Goal: Task Accomplishment & Management: Use online tool/utility

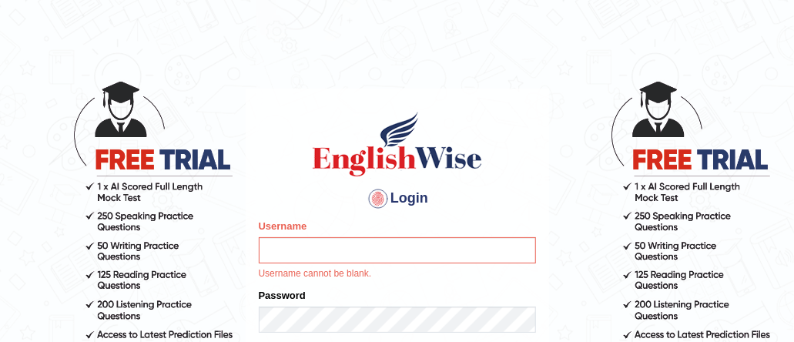
click at [444, 293] on div "Password" at bounding box center [397, 310] width 277 height 45
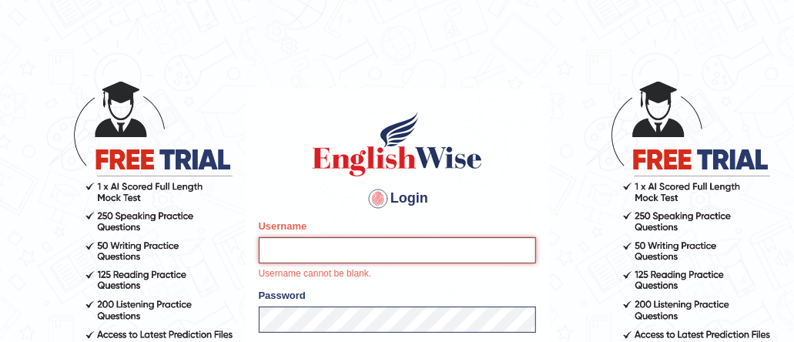
click at [331, 253] on input "Username" at bounding box center [397, 250] width 277 height 26
type input "mmr25"
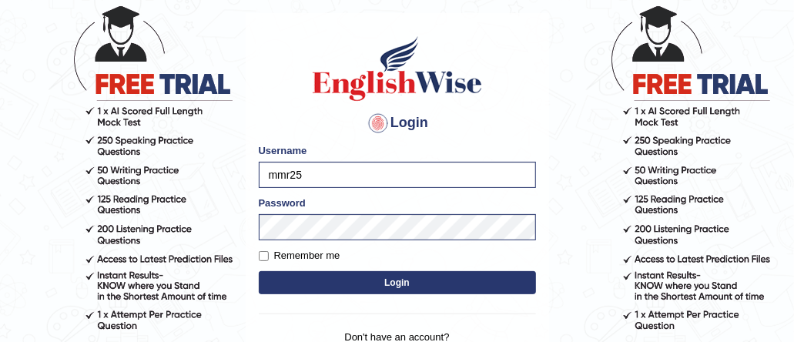
scroll to position [89, 0]
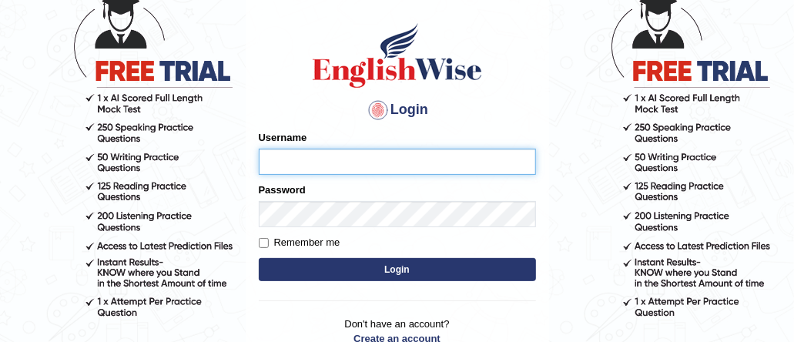
type input "mmr25"
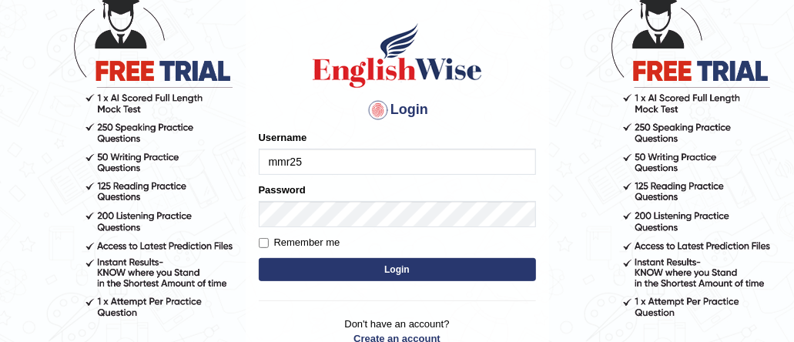
click at [432, 273] on button "Login" at bounding box center [397, 269] width 277 height 23
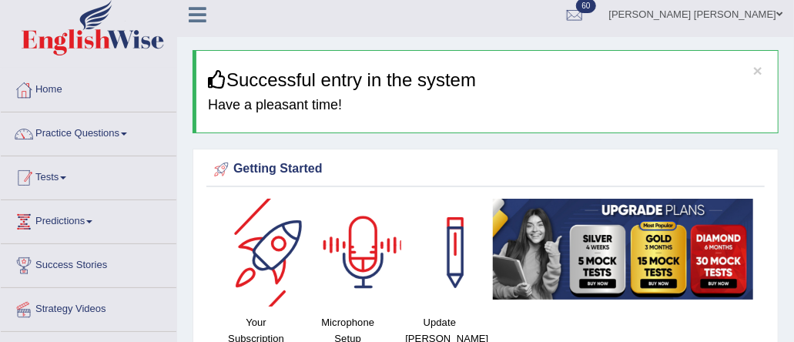
scroll to position [2, 0]
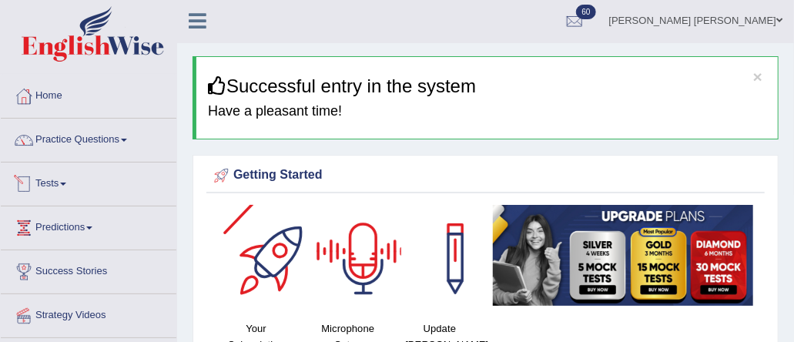
click at [55, 184] on link "Tests" at bounding box center [89, 181] width 176 height 39
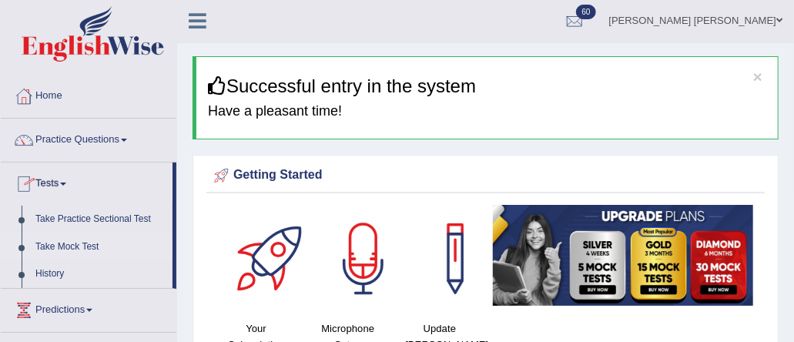
click at [77, 243] on link "Take Mock Test" at bounding box center [100, 247] width 144 height 28
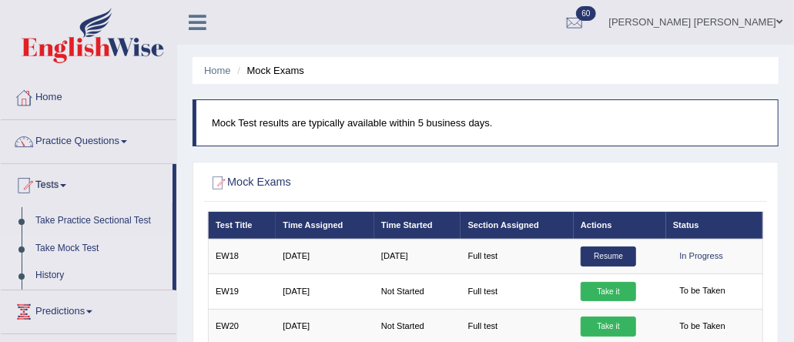
click at [76, 270] on link "History" at bounding box center [100, 276] width 144 height 28
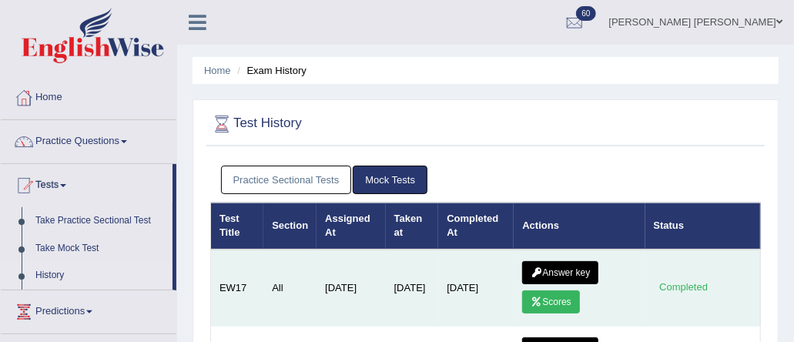
click at [563, 301] on link "Scores" at bounding box center [550, 301] width 57 height 23
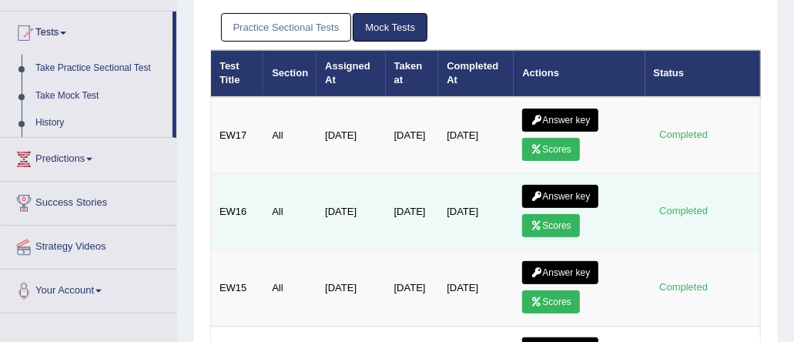
scroll to position [152, 0]
click at [571, 221] on link "Scores" at bounding box center [550, 225] width 57 height 23
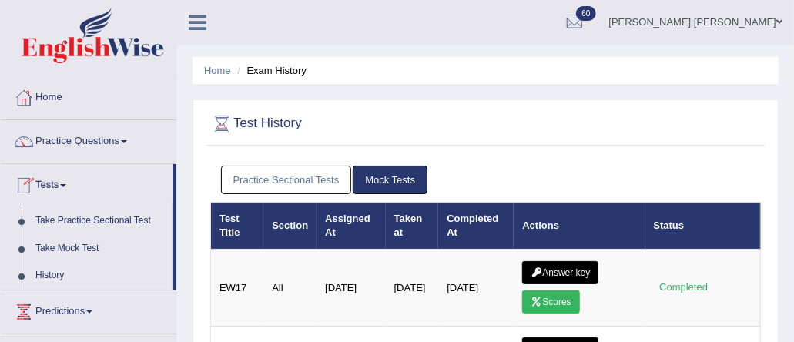
drag, startPoint x: 85, startPoint y: 244, endPoint x: 260, endPoint y: 62, distance: 252.2
click at [85, 244] on link "Take Mock Test" at bounding box center [100, 249] width 144 height 28
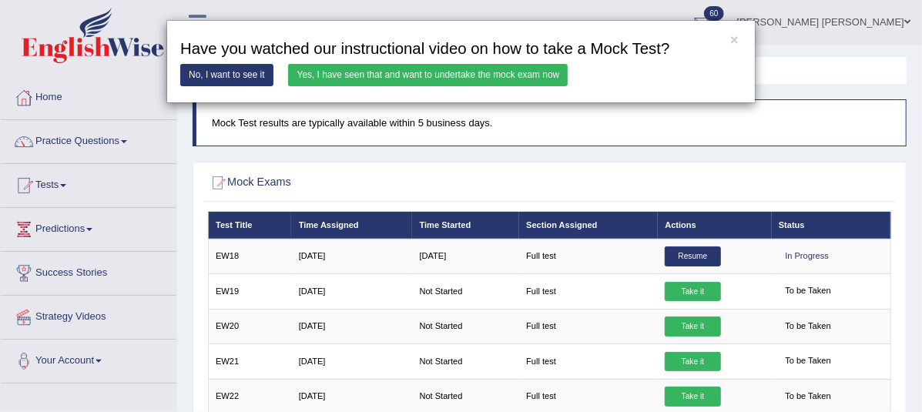
click at [336, 77] on link "Yes, I have seen that and want to undertake the mock exam now" at bounding box center [428, 75] width 280 height 22
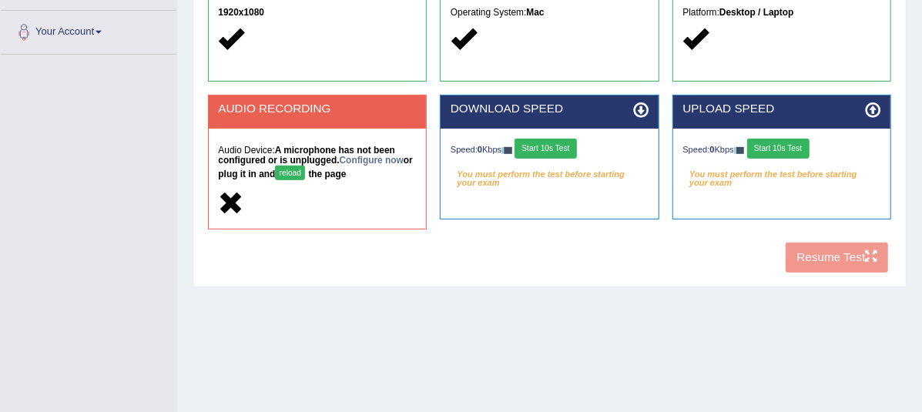
scroll to position [329, 0]
click at [366, 157] on link "Configure now" at bounding box center [372, 160] width 64 height 11
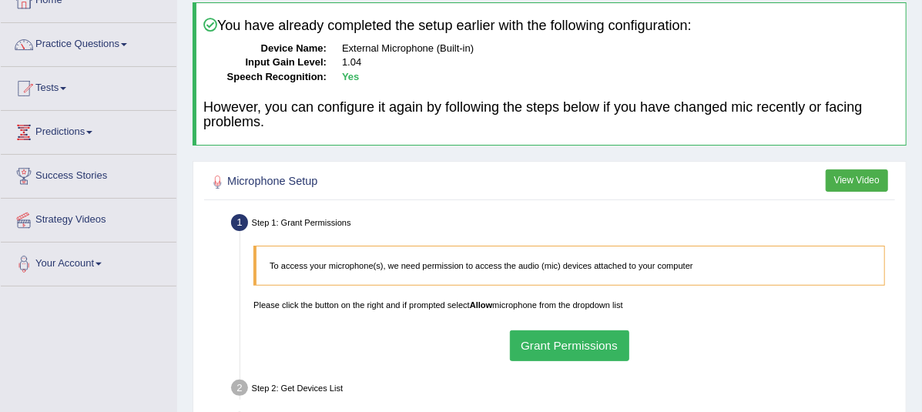
scroll to position [138, 0]
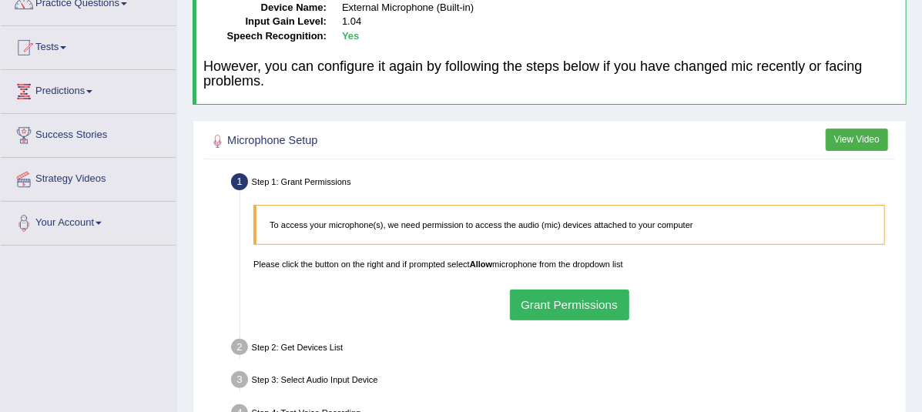
click at [598, 300] on button "Grant Permissions" at bounding box center [569, 305] width 119 height 30
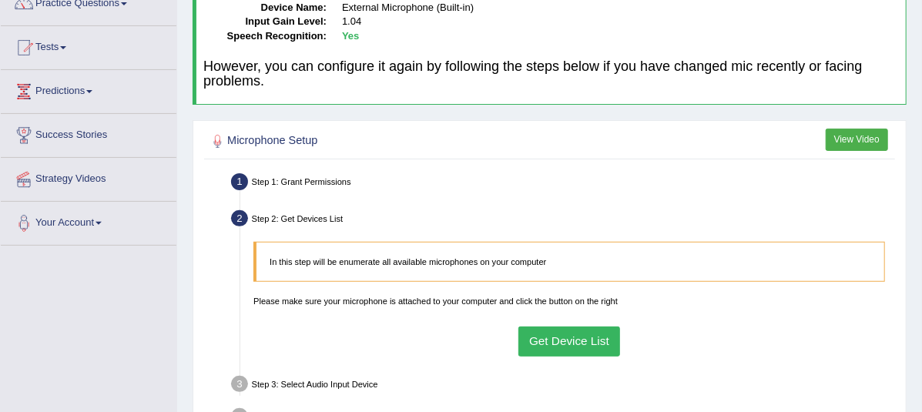
click at [548, 340] on button "Get Device List" at bounding box center [569, 342] width 102 height 30
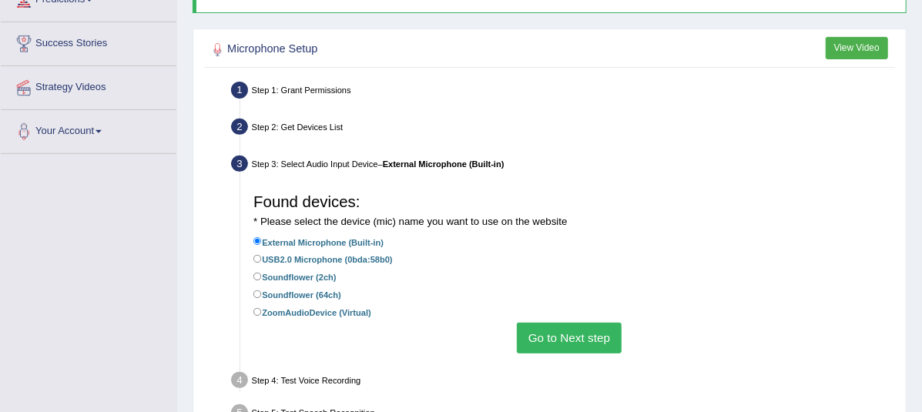
drag, startPoint x: 561, startPoint y: 333, endPoint x: 447, endPoint y: 330, distance: 113.2
click at [561, 333] on button "Go to Next step" at bounding box center [569, 338] width 104 height 30
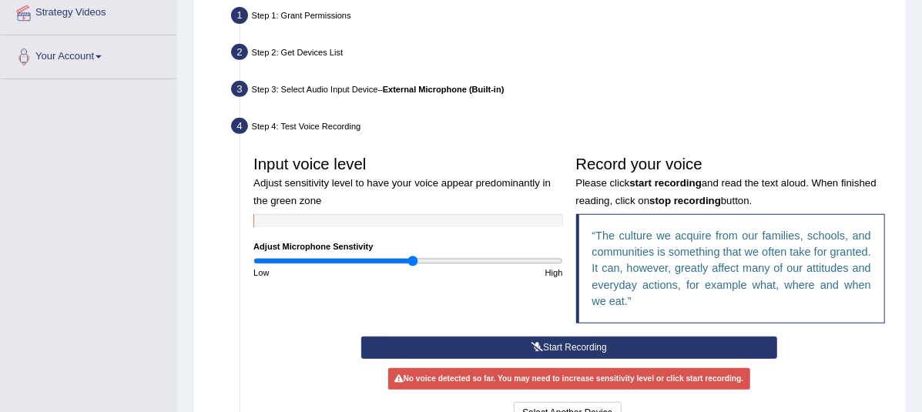
scroll to position [310, 0]
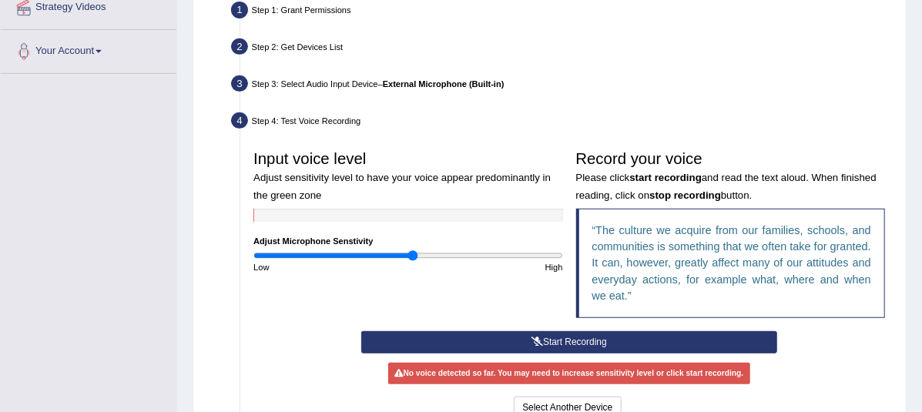
click at [521, 341] on button "Start Recording" at bounding box center [569, 342] width 417 height 22
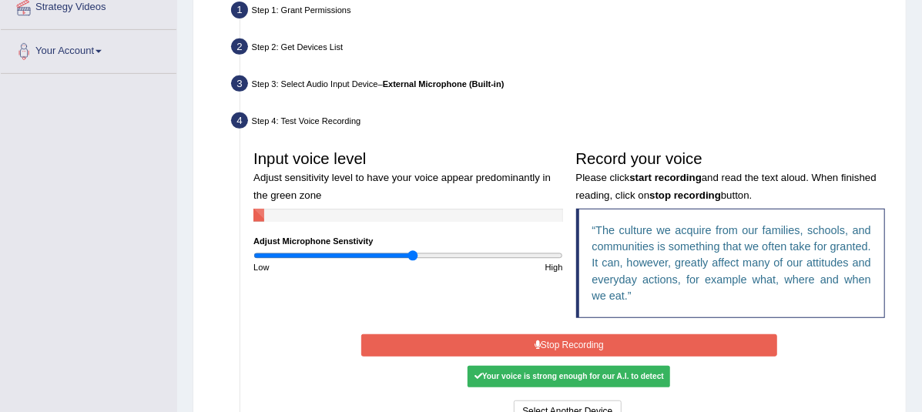
click at [521, 341] on button "Stop Recording" at bounding box center [569, 345] width 417 height 22
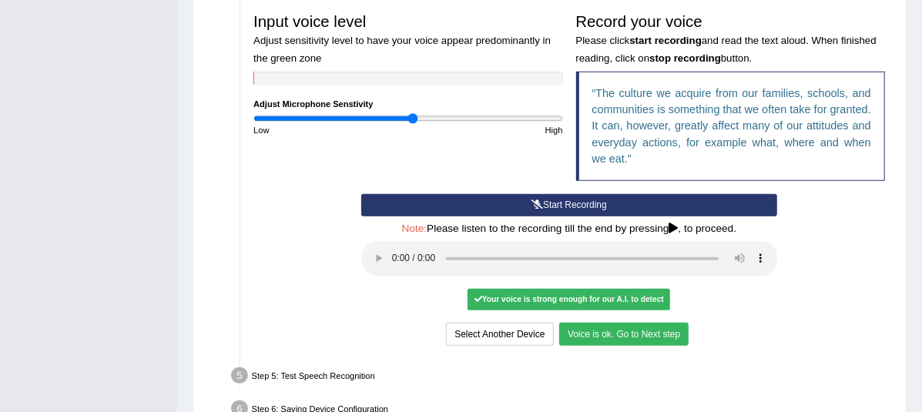
scroll to position [452, 0]
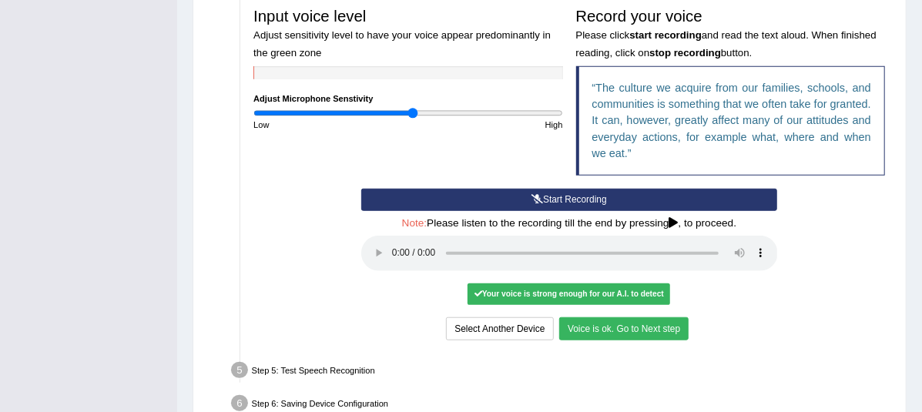
drag, startPoint x: 670, startPoint y: 328, endPoint x: 638, endPoint y: 330, distance: 32.4
click at [669, 328] on button "Voice is ok. Go to Next step" at bounding box center [623, 328] width 129 height 22
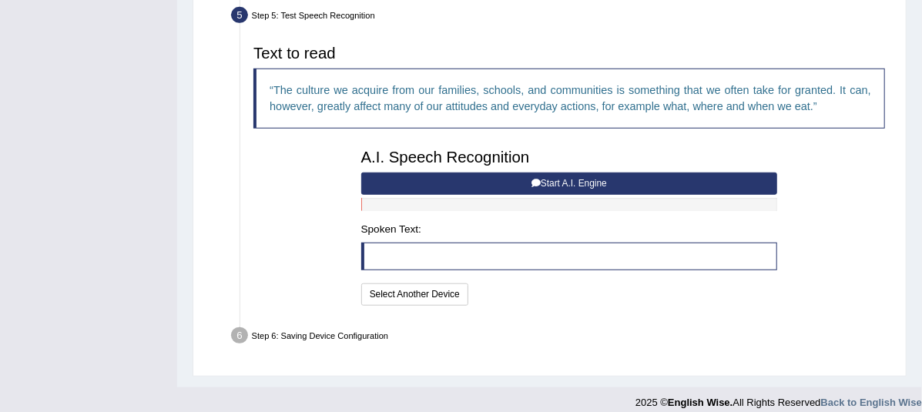
scroll to position [461, 0]
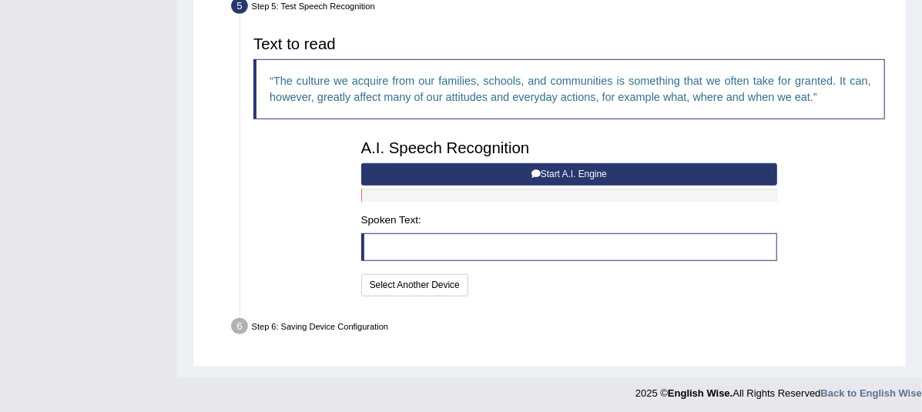
click at [499, 174] on button "Start A.I. Engine" at bounding box center [569, 174] width 417 height 22
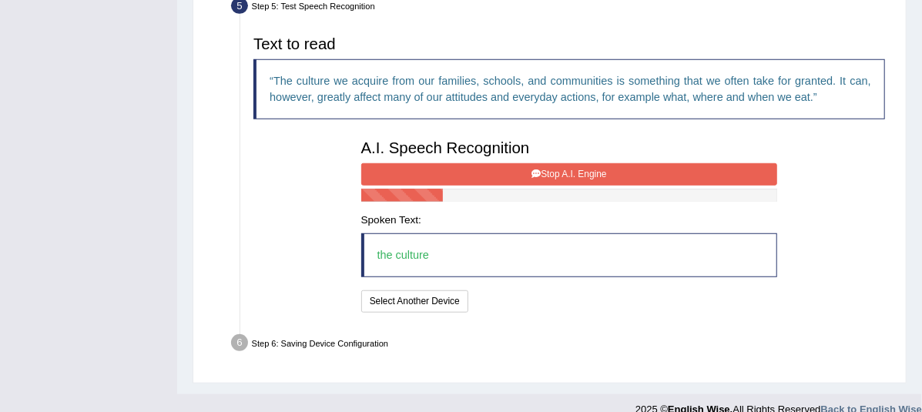
click at [499, 174] on button "Stop A.I. Engine" at bounding box center [569, 174] width 417 height 22
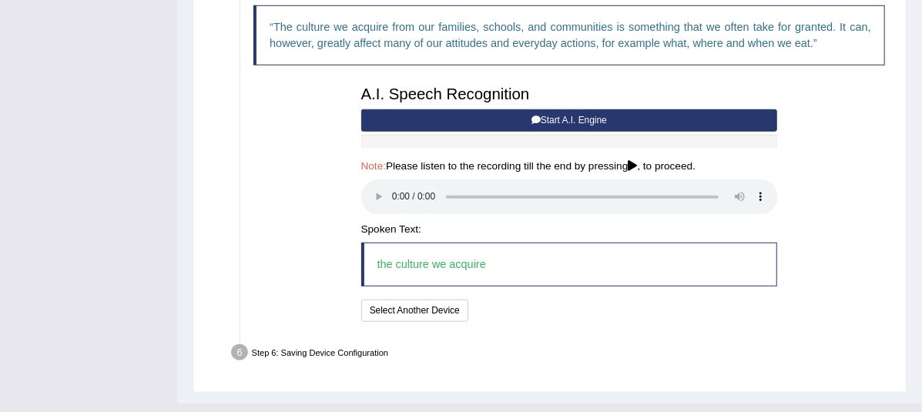
scroll to position [521, 0]
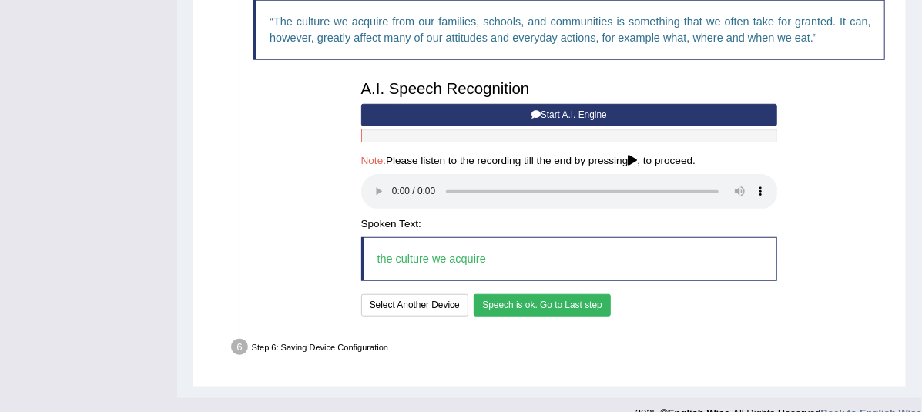
click at [535, 296] on button "Speech is ok. Go to Last step" at bounding box center [542, 305] width 137 height 22
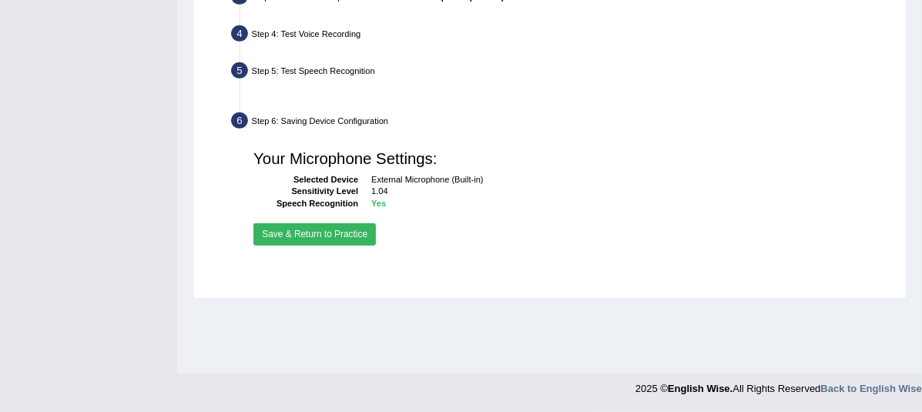
scroll to position [396, 0]
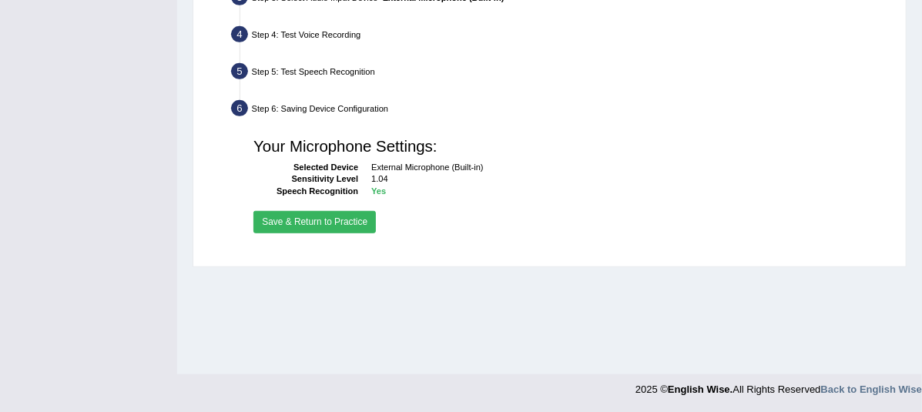
drag, startPoint x: 351, startPoint y: 223, endPoint x: 373, endPoint y: 224, distance: 22.4
click at [351, 223] on button "Save & Return to Practice" at bounding box center [314, 222] width 122 height 22
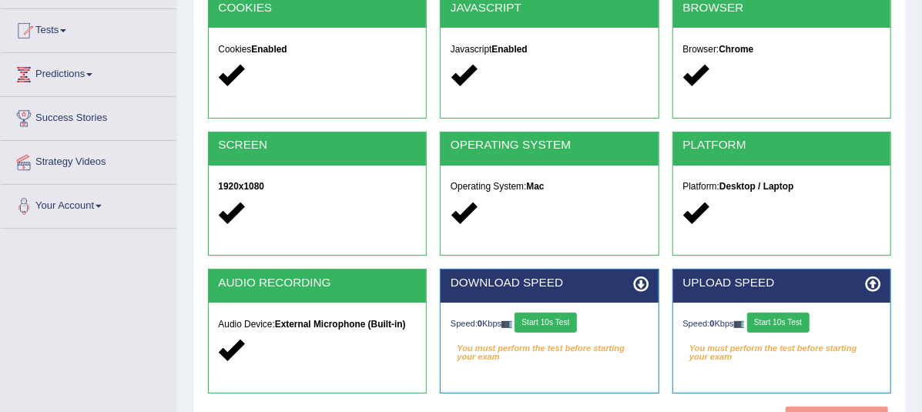
scroll to position [156, 0]
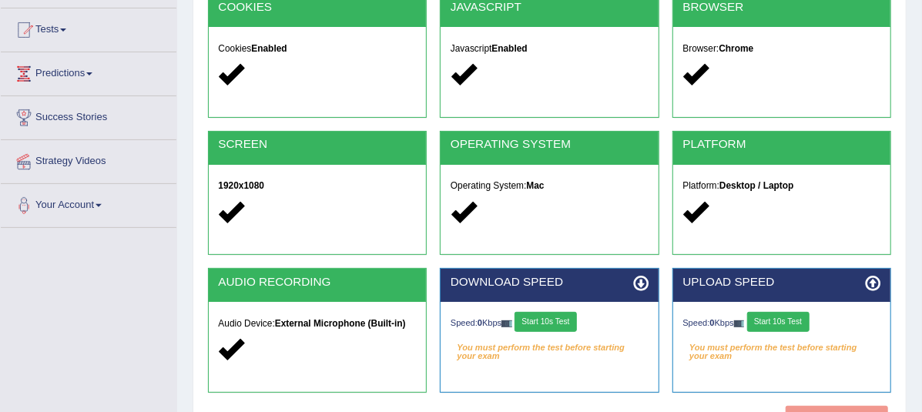
drag, startPoint x: 569, startPoint y: 319, endPoint x: 683, endPoint y: 320, distance: 114.0
click at [569, 319] on button "Start 10s Test" at bounding box center [545, 322] width 62 height 20
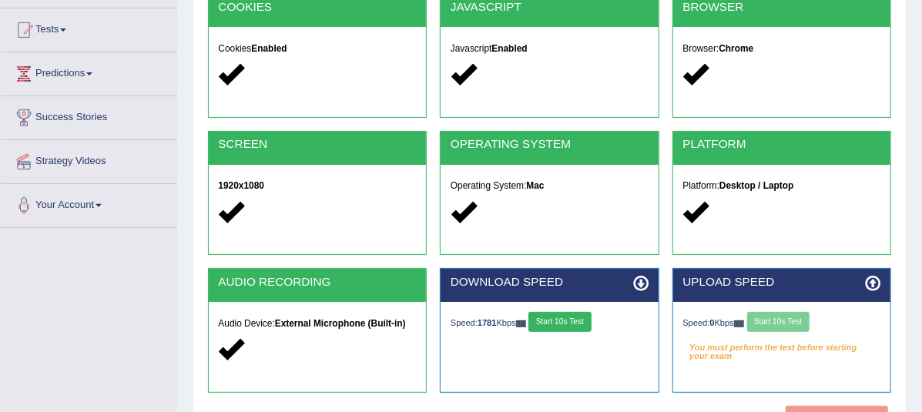
click at [787, 323] on div "Speed: 0 Kbps Start 10s Test" at bounding box center [782, 323] width 198 height 23
click at [786, 323] on div "Speed: 0 Kbps Start 10s Test" at bounding box center [782, 323] width 198 height 23
click at [785, 323] on button "Start 10s Test" at bounding box center [778, 322] width 62 height 20
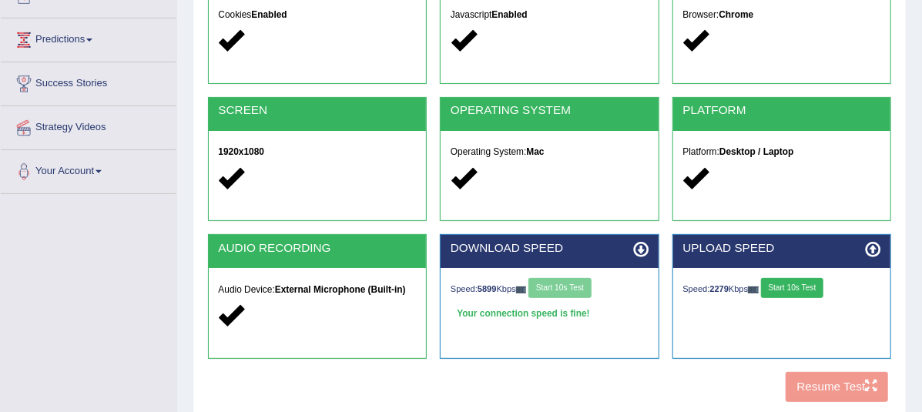
scroll to position [199, 0]
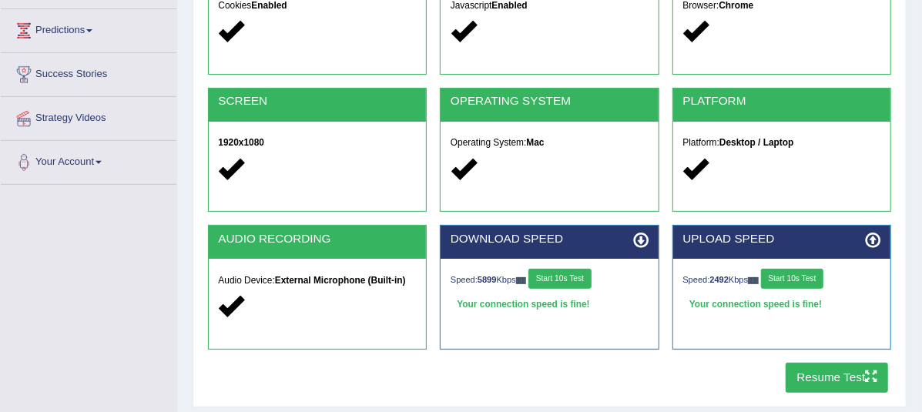
drag, startPoint x: 823, startPoint y: 343, endPoint x: 809, endPoint y: 380, distance: 39.0
click at [823, 343] on div "UPLOAD SPEED Speed: 2492 Kbps Start 10s Test Your connection speed is fine!" at bounding box center [781, 287] width 219 height 125
click at [822, 380] on button "Resume Test" at bounding box center [836, 378] width 102 height 30
